Goal: Task Accomplishment & Management: Use online tool/utility

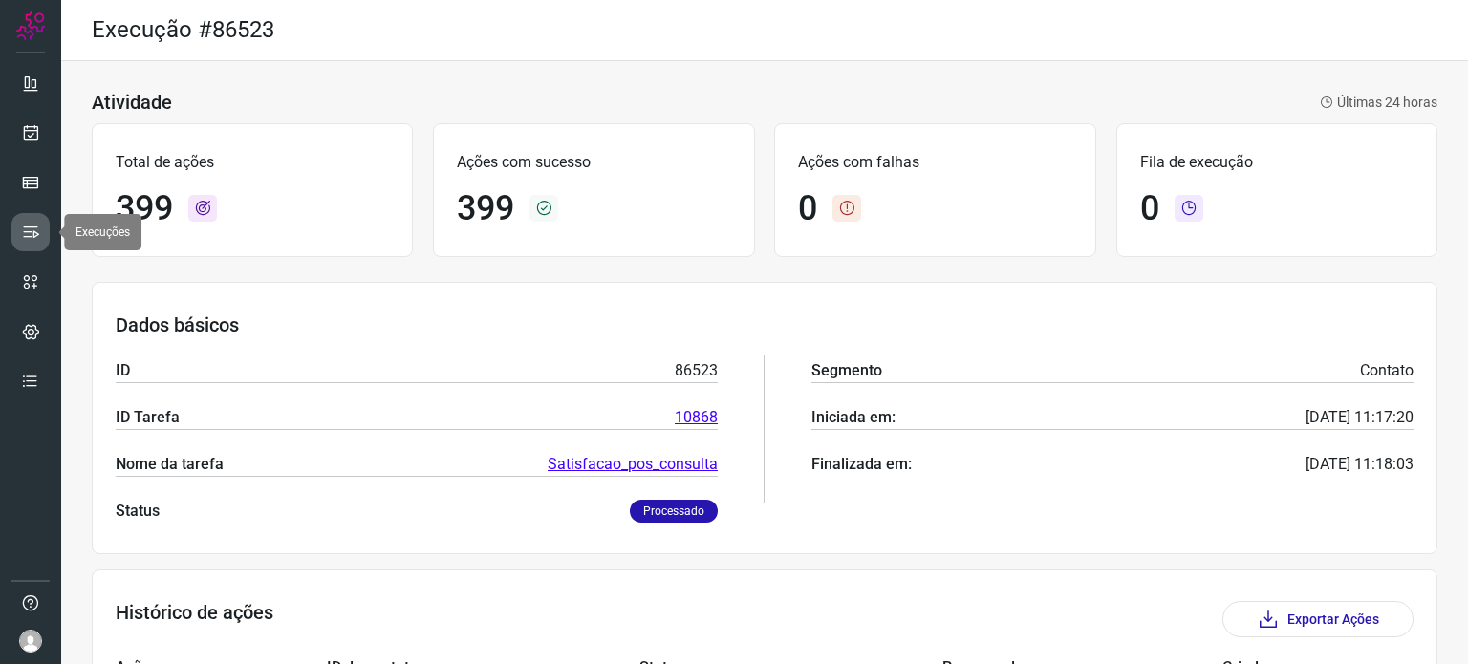
click at [31, 228] on icon at bounding box center [30, 232] width 19 height 19
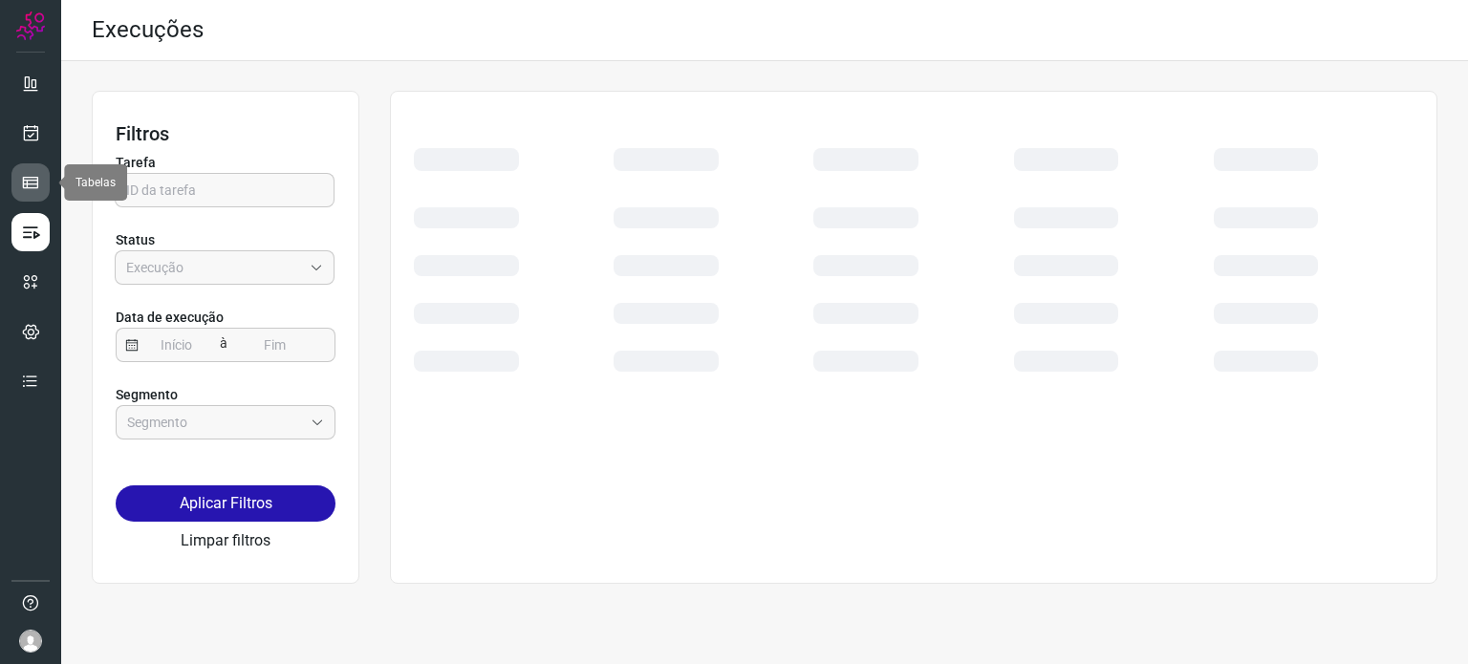
click at [34, 175] on icon at bounding box center [30, 182] width 19 height 19
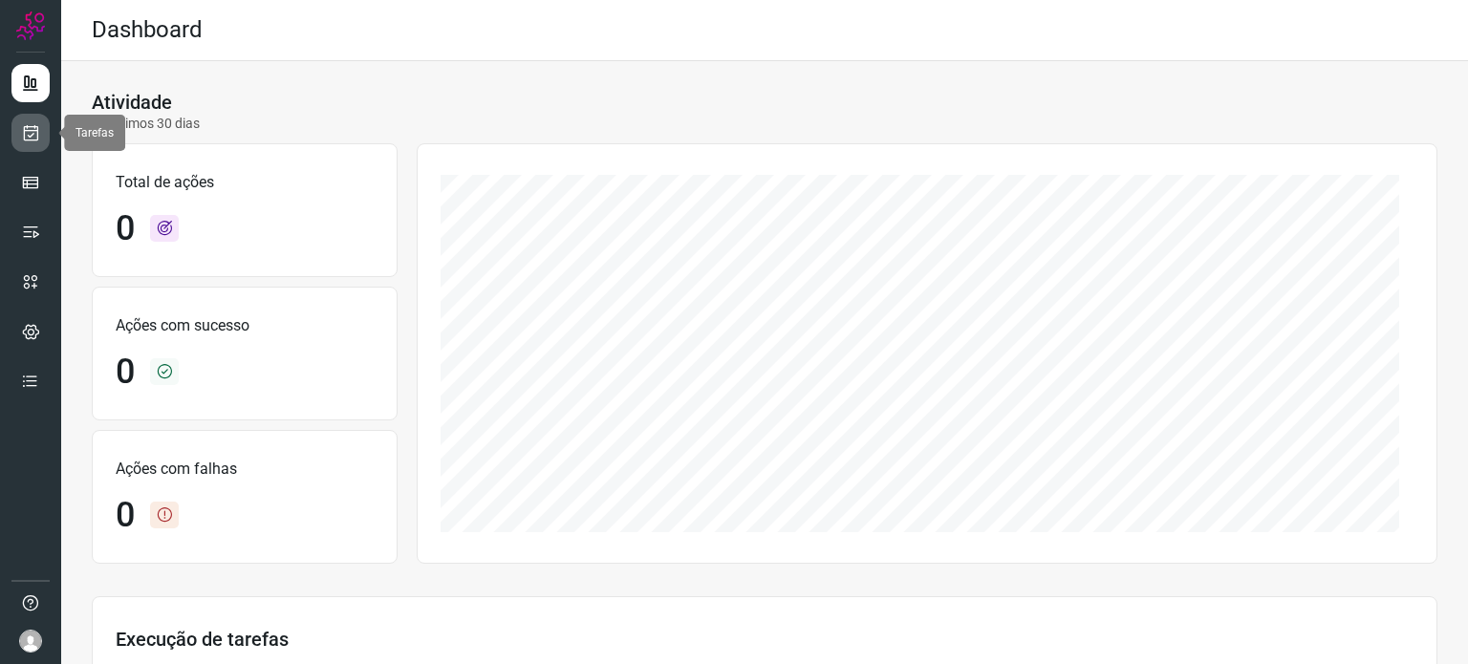
click at [32, 133] on icon at bounding box center [31, 132] width 20 height 19
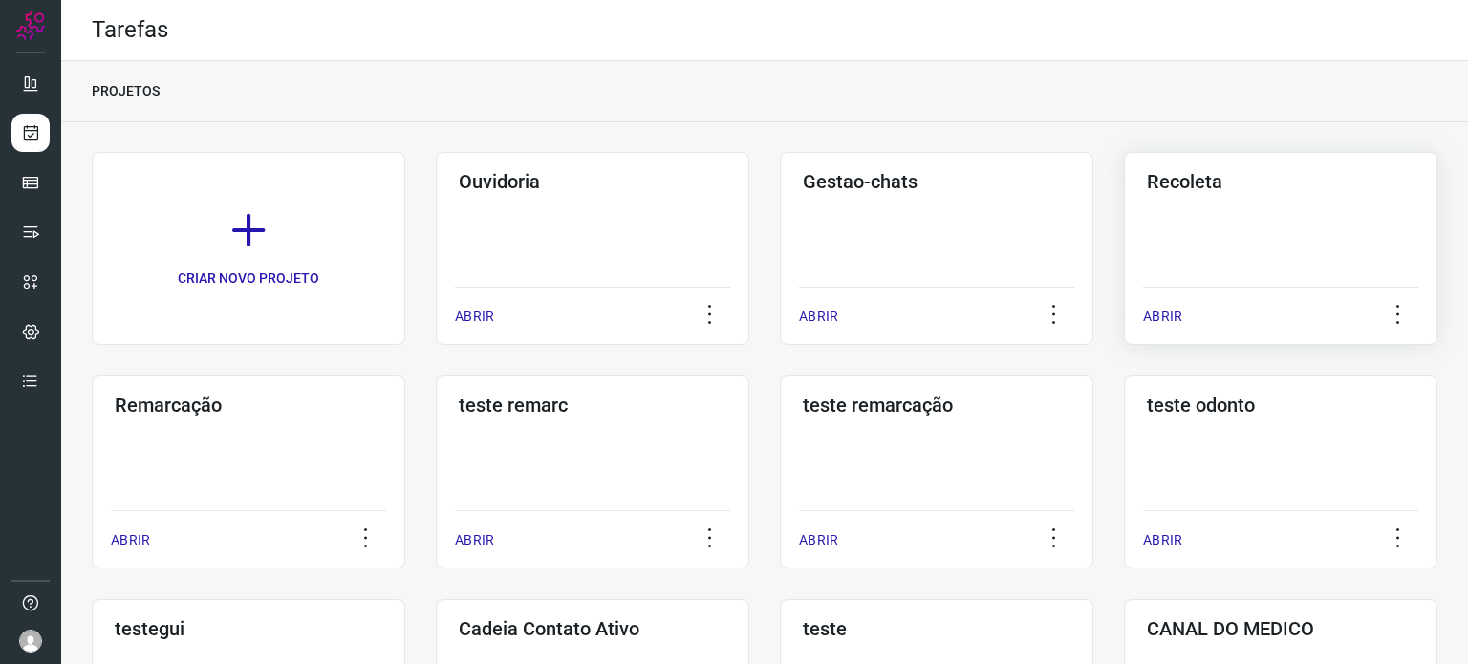
click at [1168, 228] on div "Recoleta ABRIR" at bounding box center [1280, 248] width 313 height 193
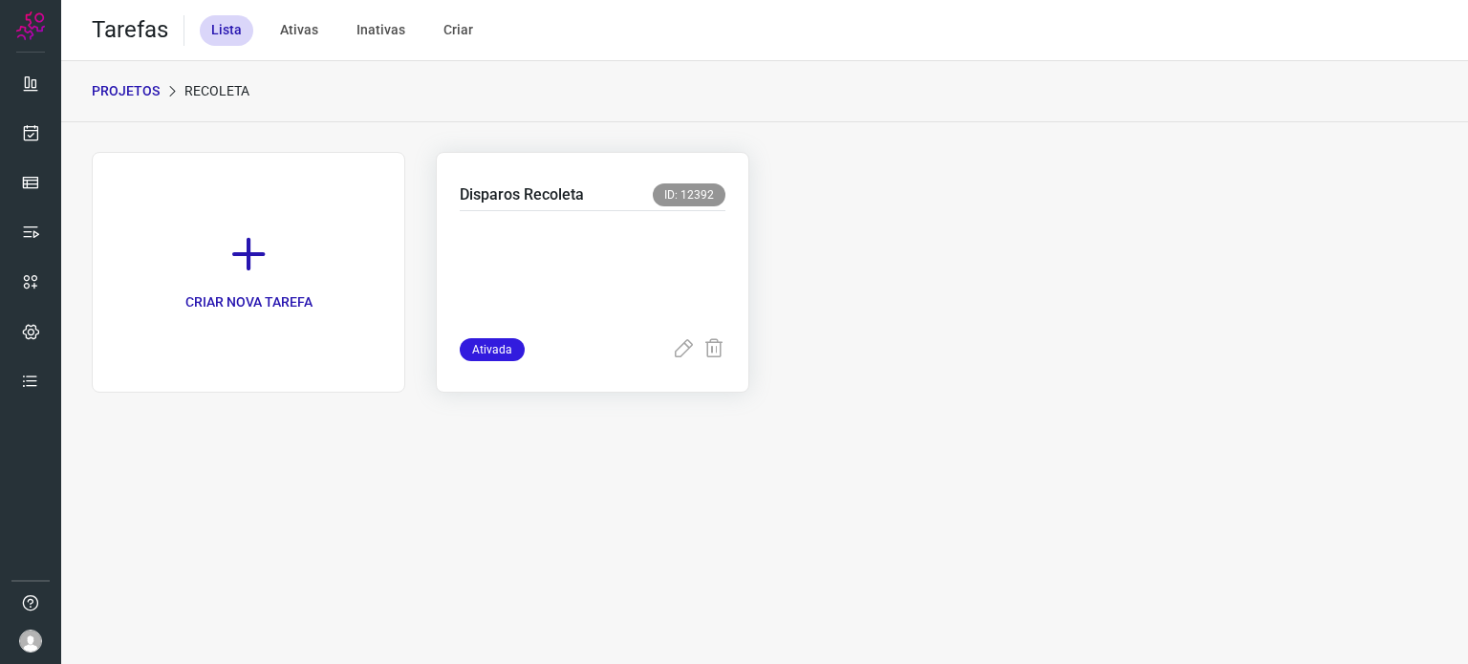
click at [559, 244] on p at bounding box center [593, 271] width 266 height 96
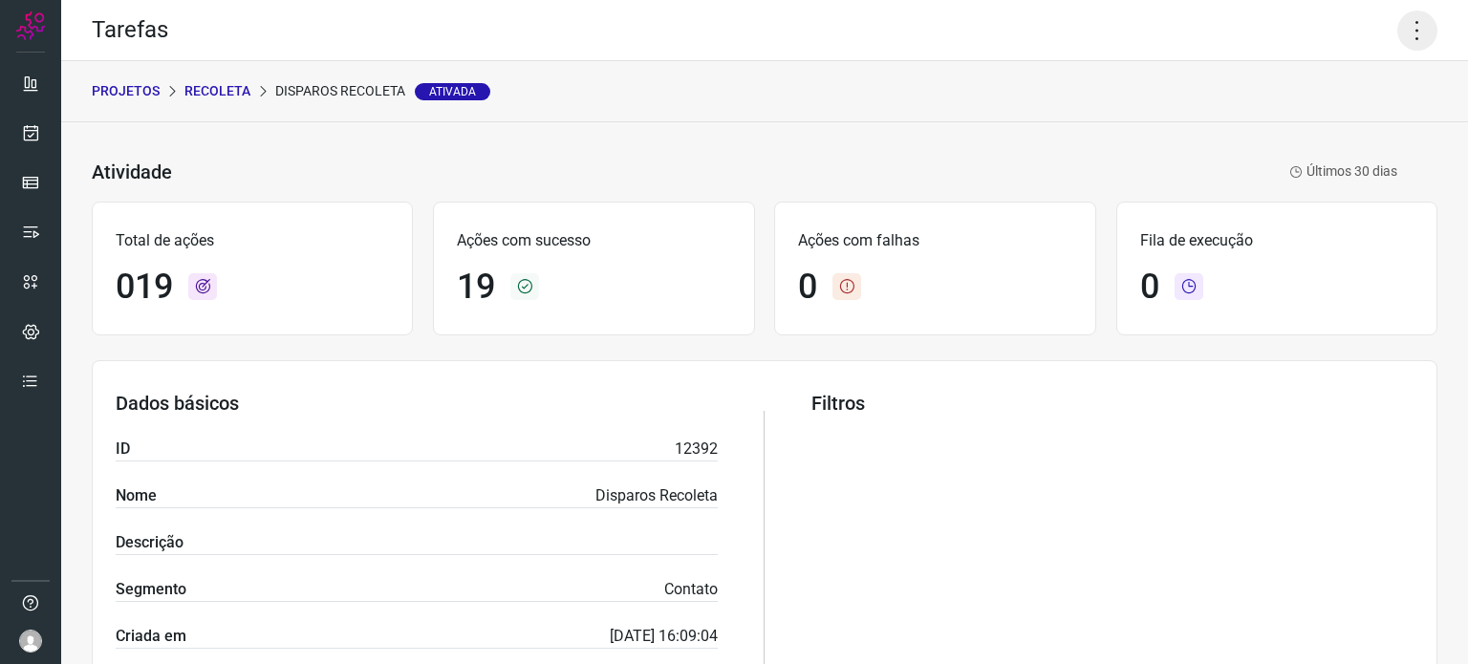
click at [1399, 45] on icon at bounding box center [1417, 31] width 40 height 40
click at [1346, 118] on li "Executar" at bounding box center [1335, 125] width 174 height 31
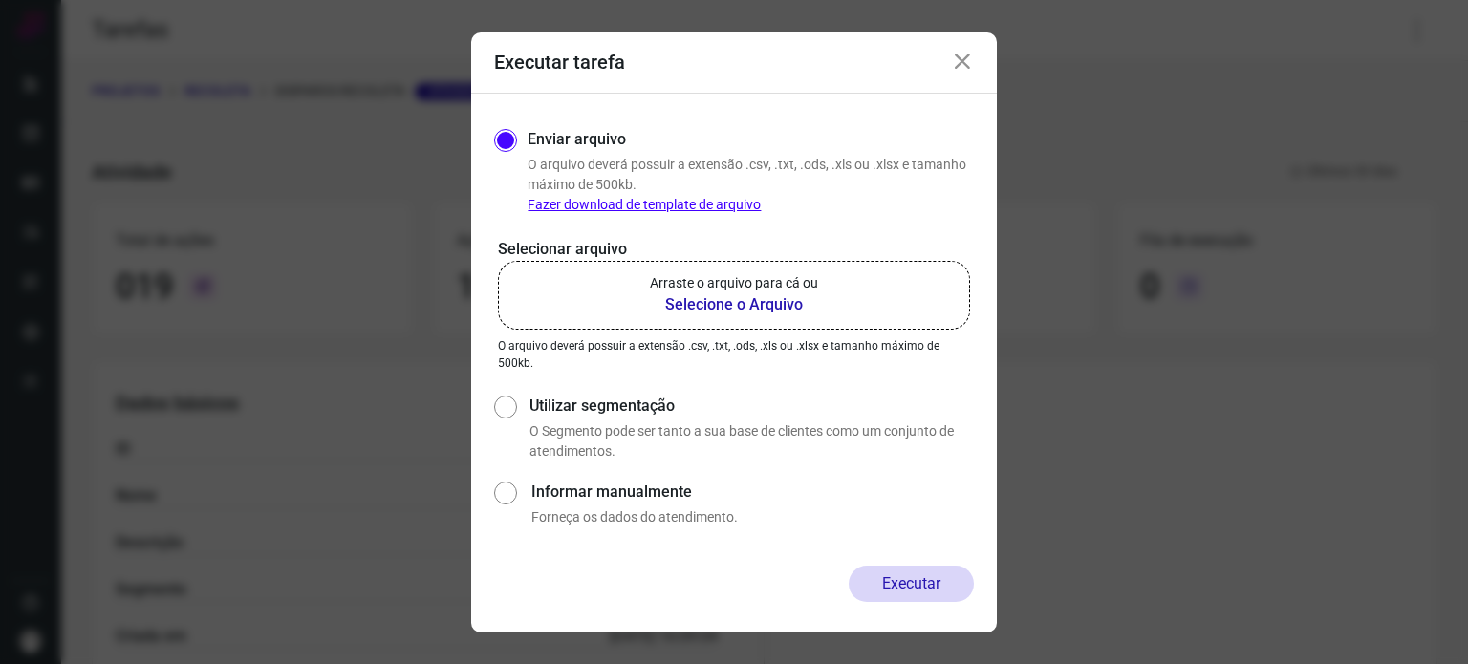
click at [776, 299] on b "Selecione o Arquivo" at bounding box center [734, 304] width 168 height 23
click at [0, 0] on input "Arraste o arquivo para cá ou Selecione o Arquivo" at bounding box center [0, 0] width 0 height 0
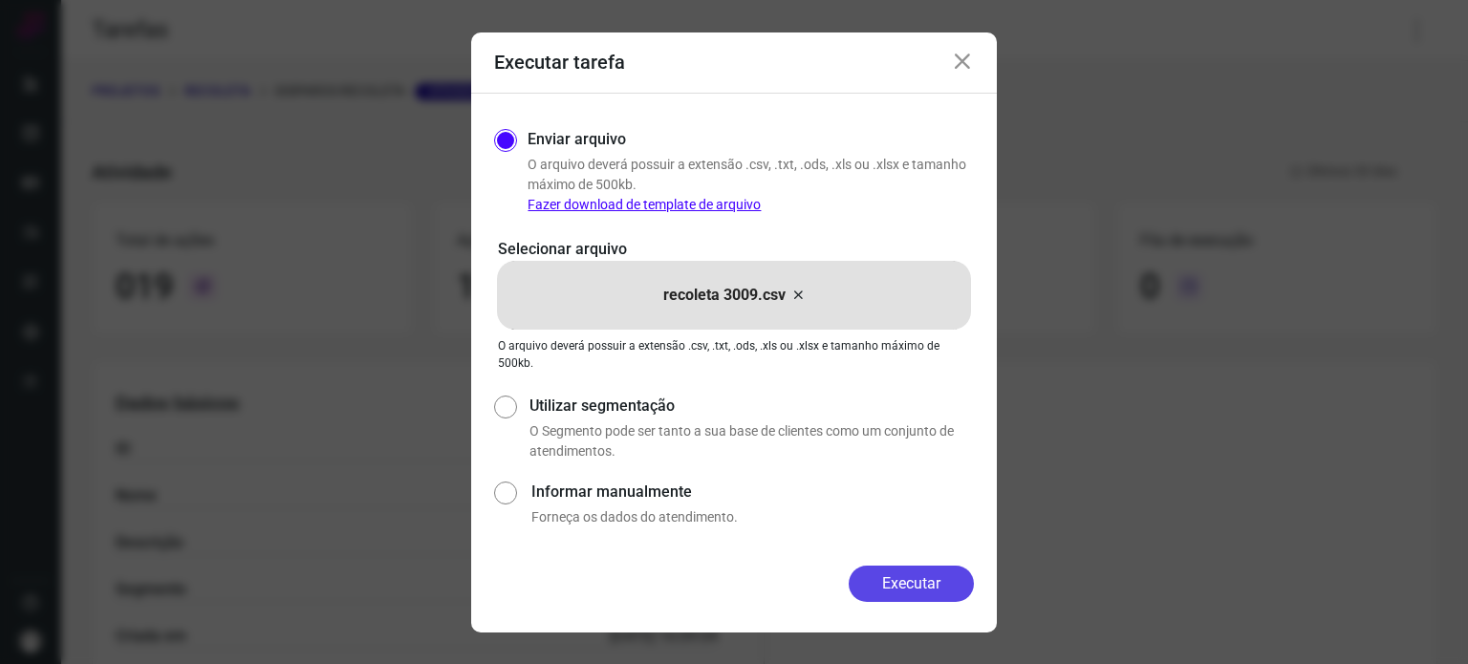
click at [896, 585] on button "Executar" at bounding box center [910, 584] width 125 height 36
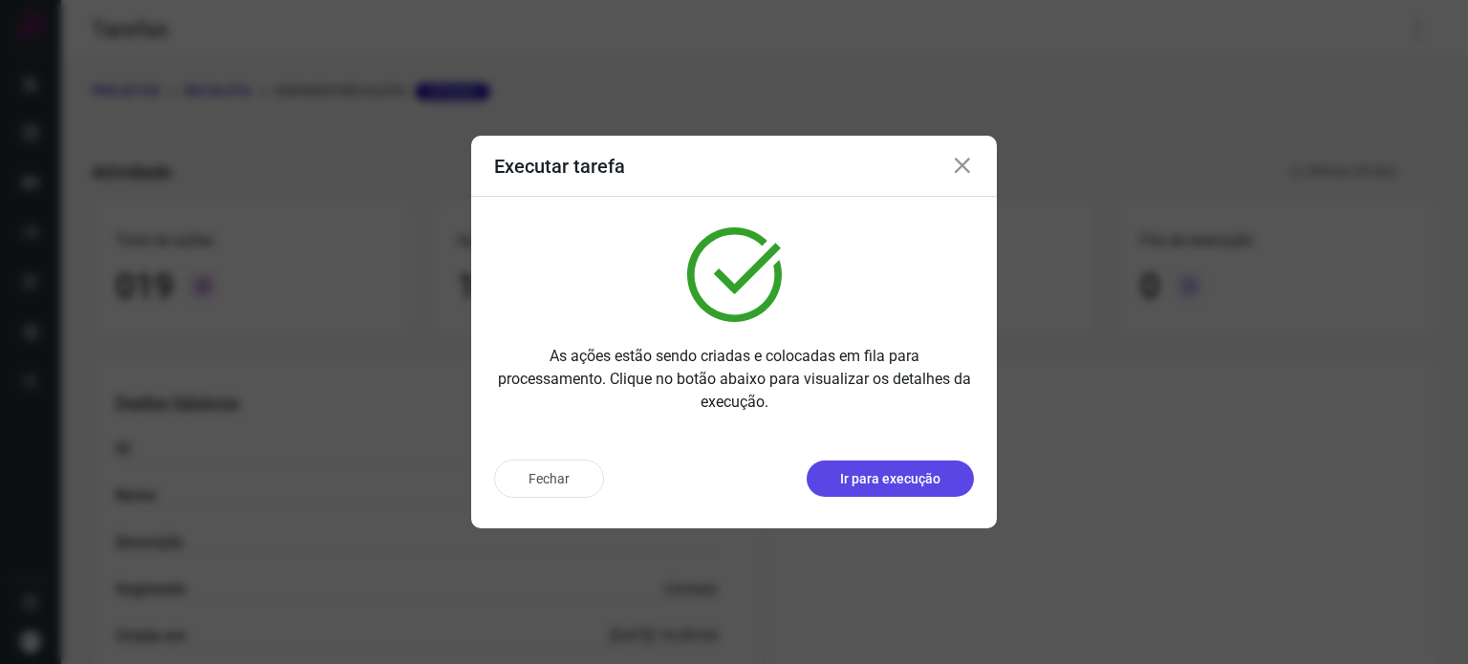
click at [906, 481] on p "Ir para execução" at bounding box center [890, 479] width 100 height 20
